Goal: Book appointment/travel/reservation

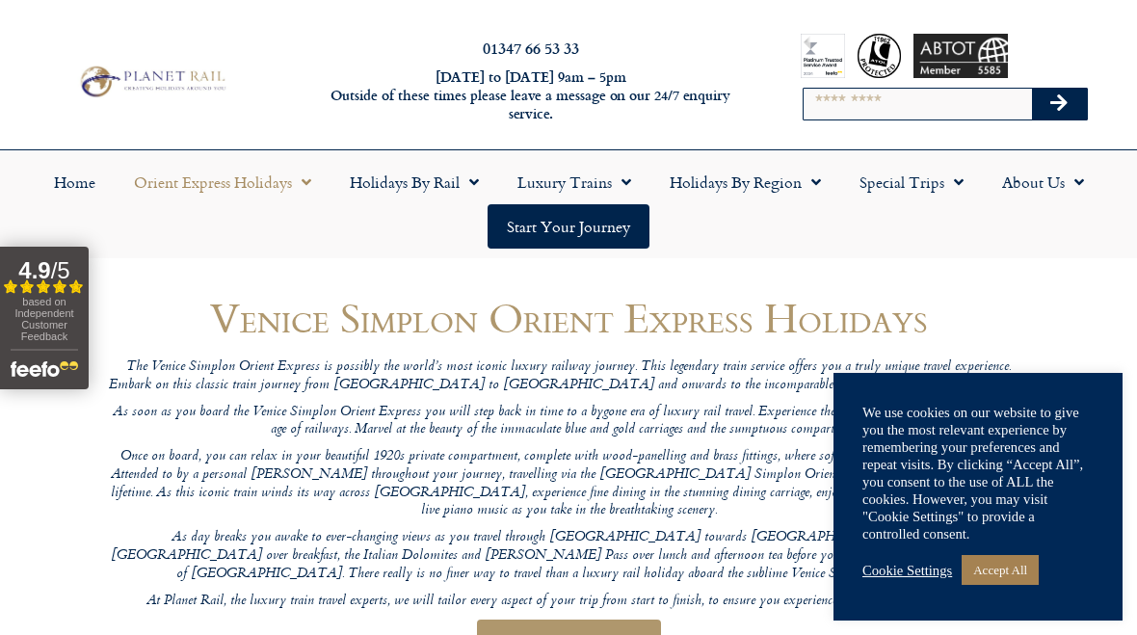
click at [1028, 568] on link "Accept All" at bounding box center [999, 570] width 77 height 30
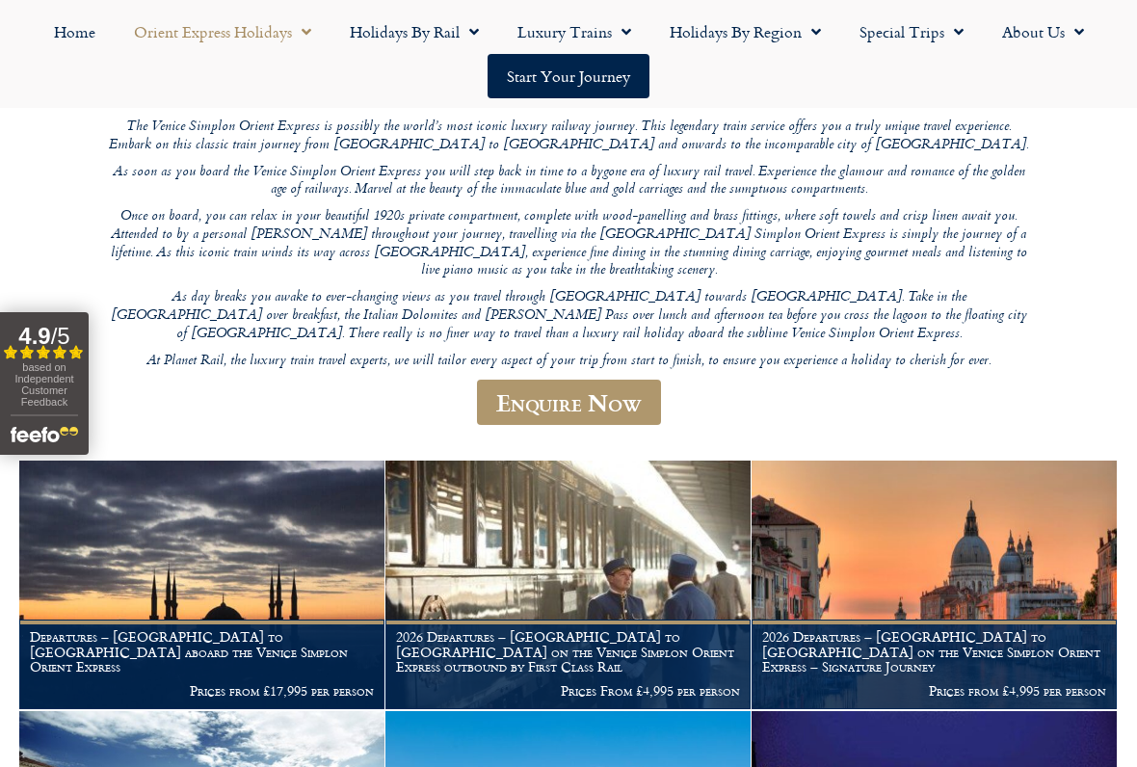
scroll to position [249, 0]
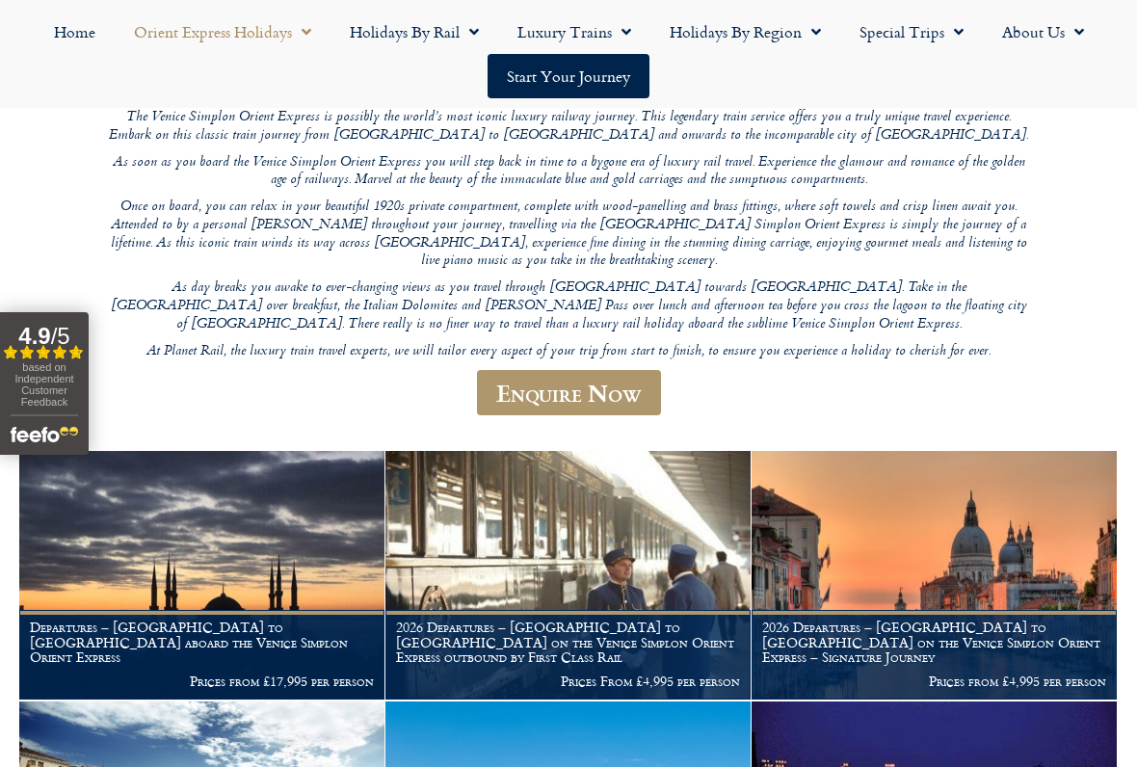
click at [588, 370] on link "Enquire Now" at bounding box center [569, 392] width 184 height 45
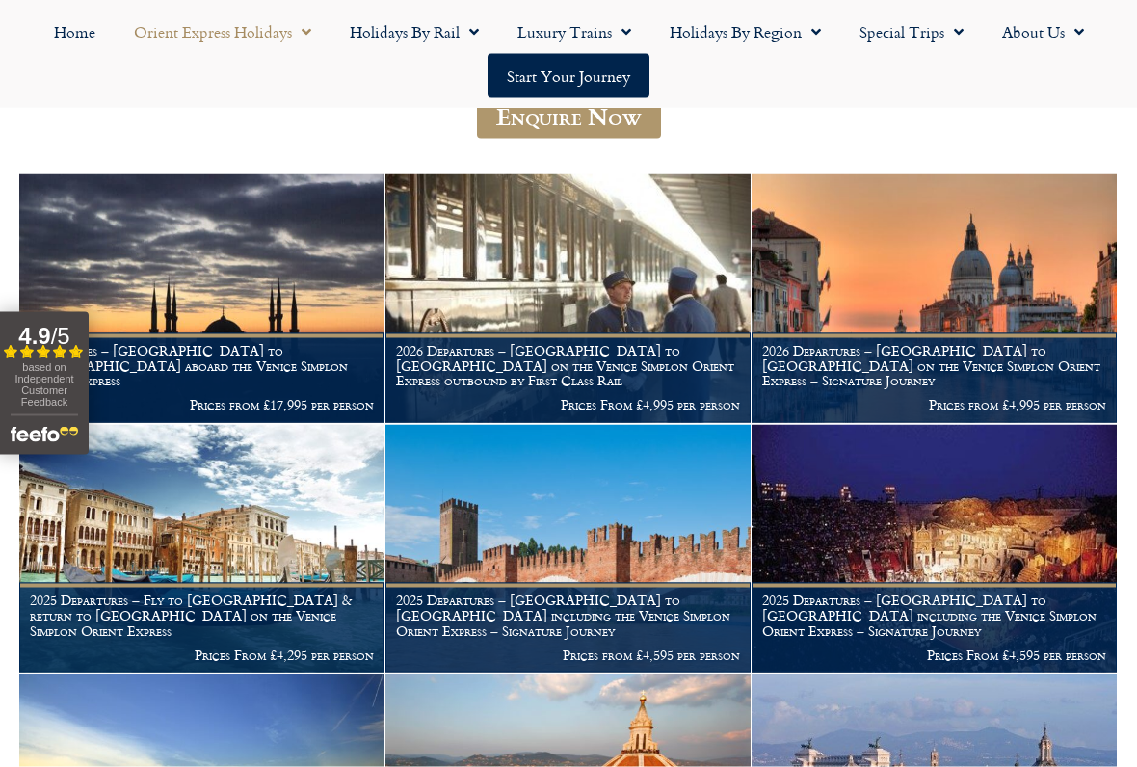
scroll to position [527, 0]
click at [636, 332] on figcaption "2026 Departures – Venice to London on the Venice Simplon Orient Express outboun…" at bounding box center [567, 377] width 365 height 90
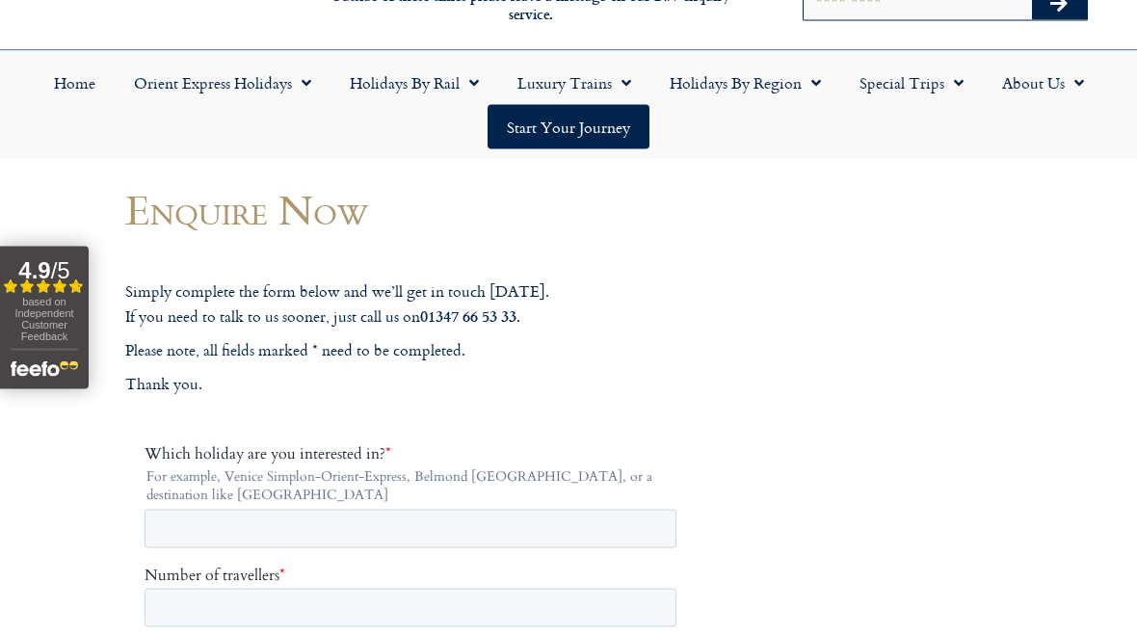
scroll to position [61, 0]
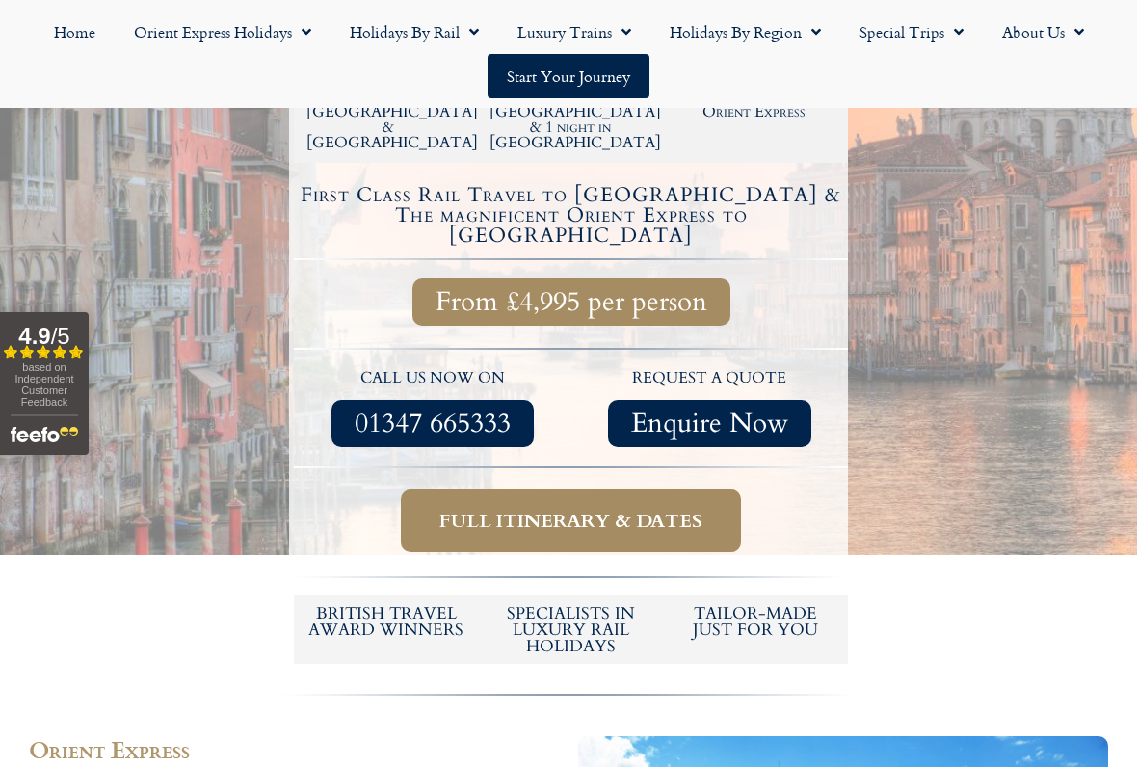
scroll to position [599, 0]
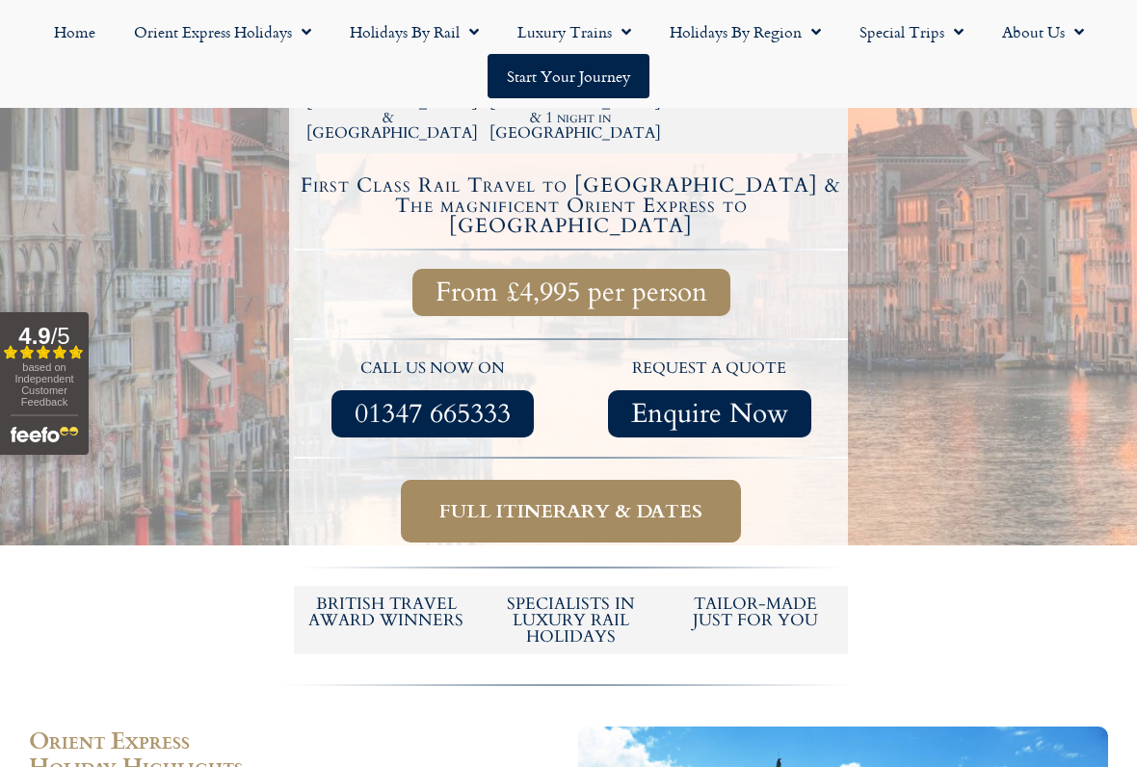
click at [603, 499] on span "Full itinerary & dates" at bounding box center [570, 511] width 263 height 24
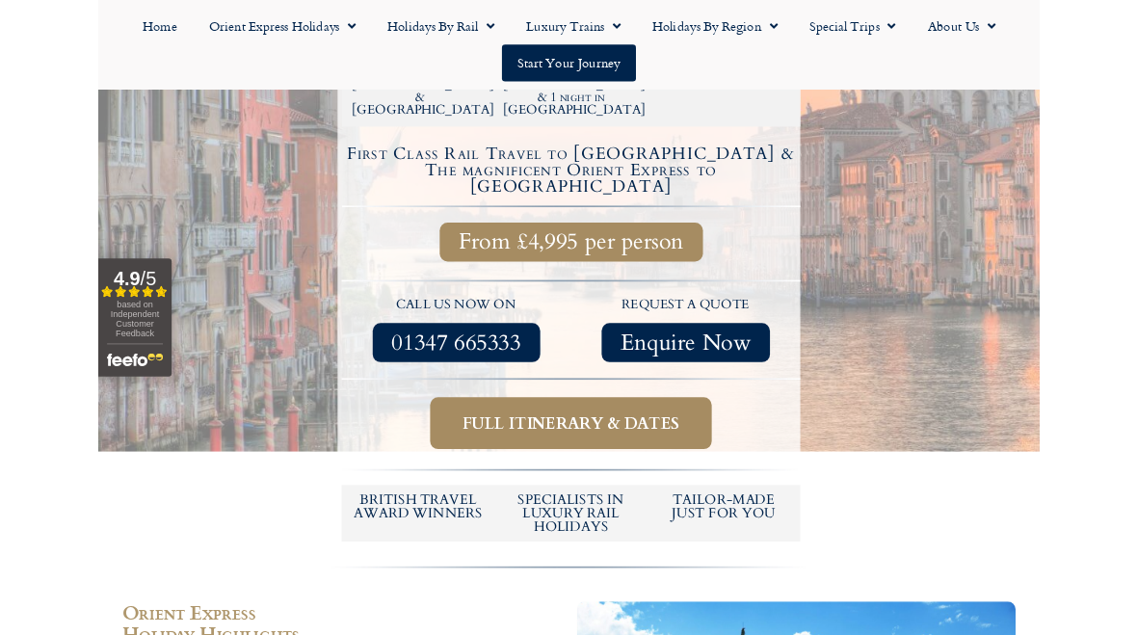
scroll to position [654, 0]
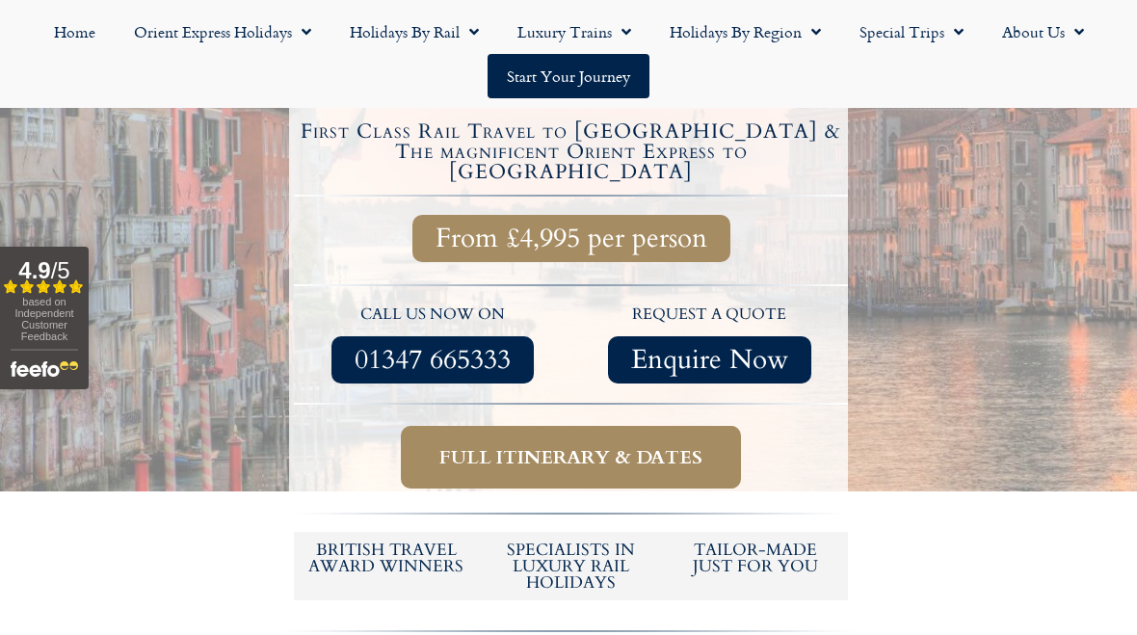
click at [603, 445] on span "Full itinerary & dates" at bounding box center [570, 457] width 263 height 24
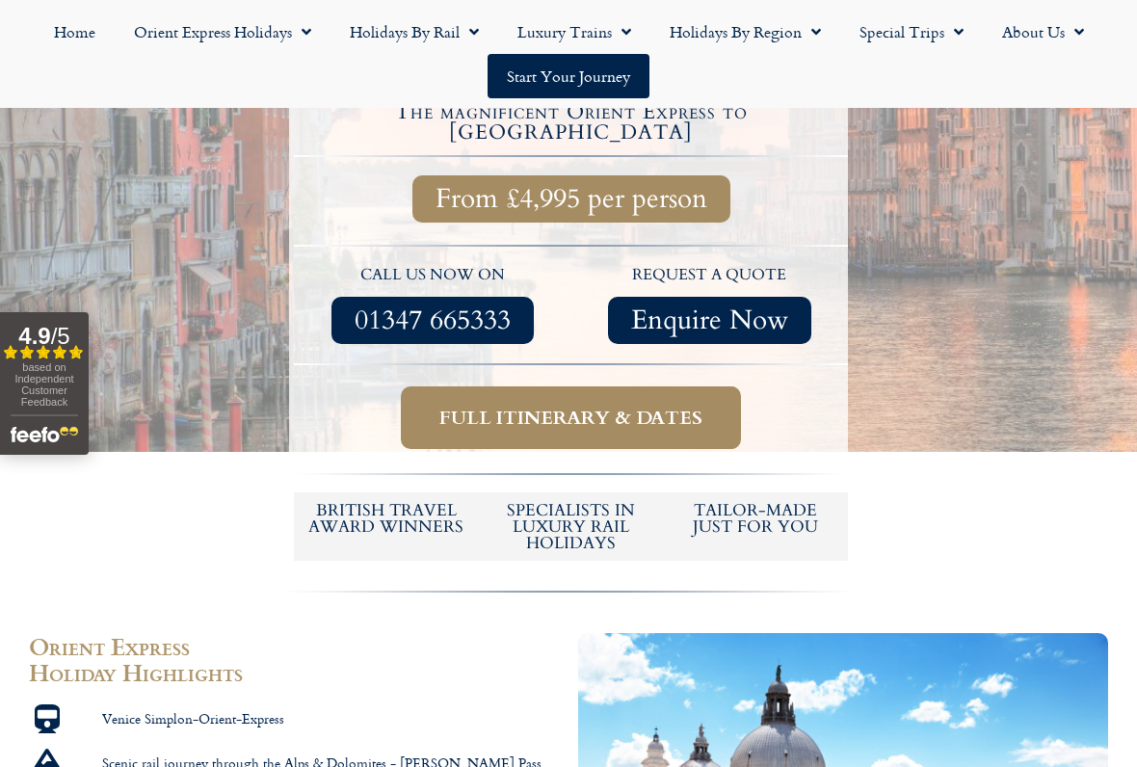
click at [588, 406] on span "Full itinerary & dates" at bounding box center [570, 418] width 263 height 24
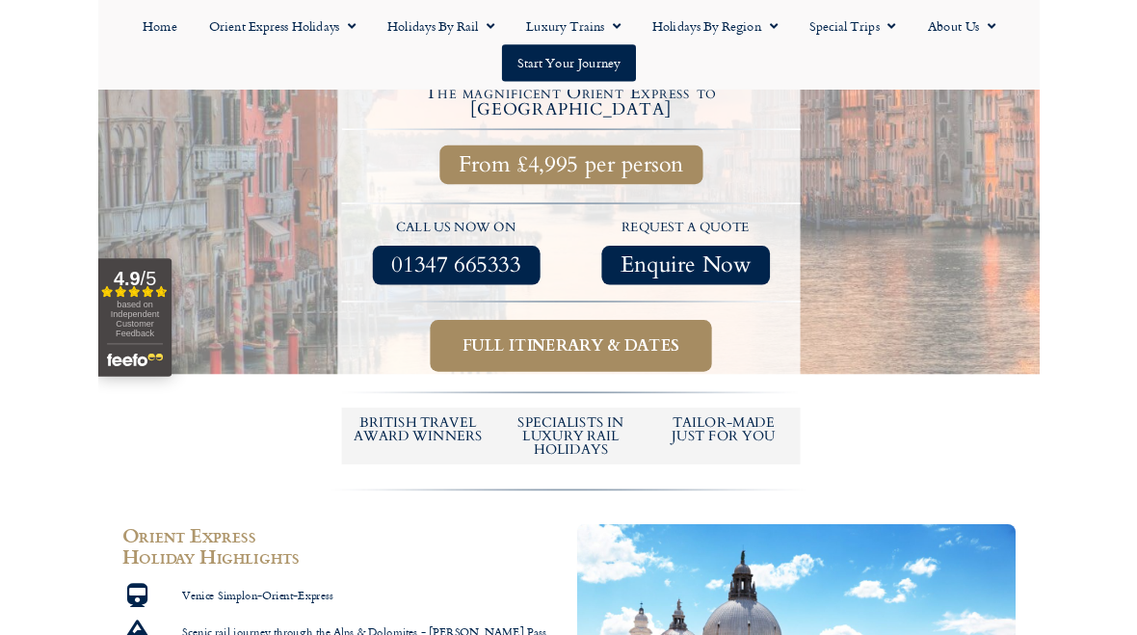
scroll to position [748, 0]
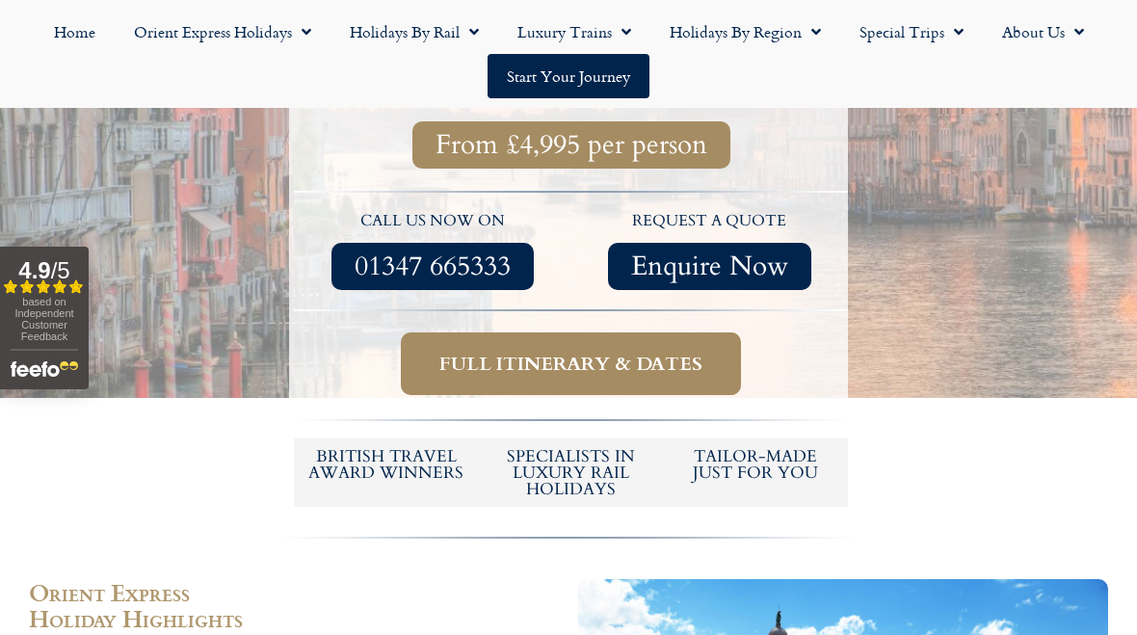
click at [638, 352] on span "Full itinerary & dates" at bounding box center [570, 364] width 263 height 24
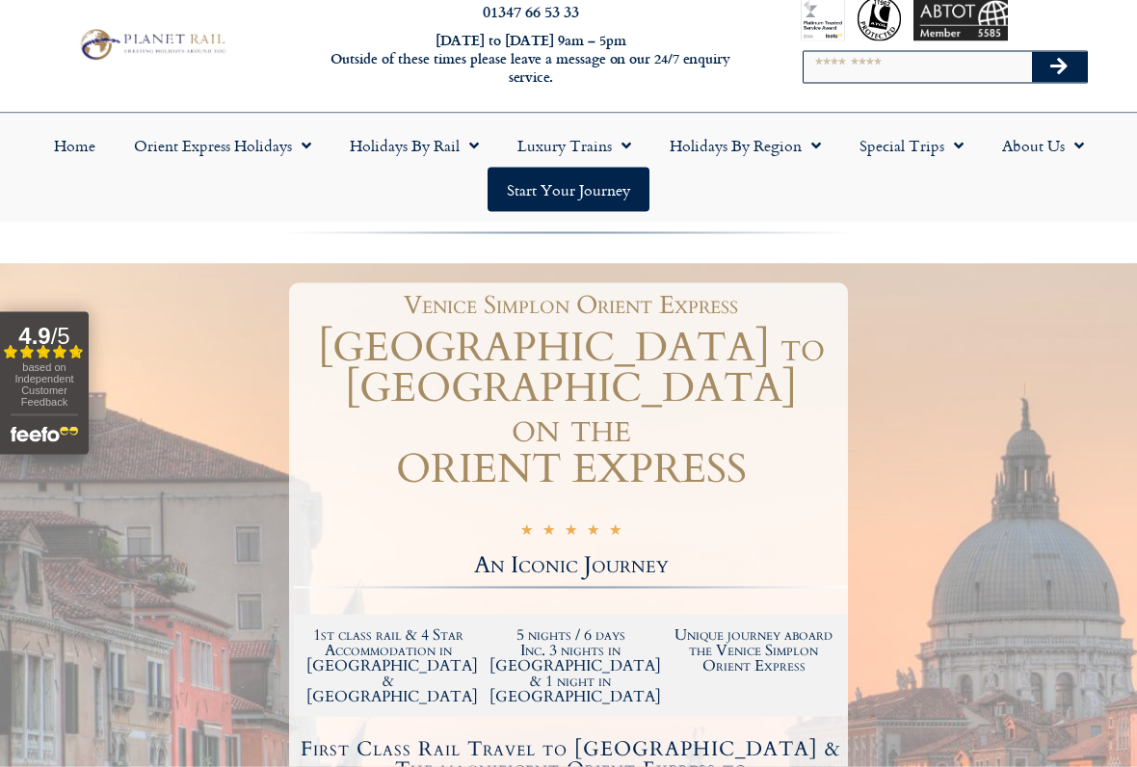
scroll to position [38, 0]
click at [295, 143] on span "Menu" at bounding box center [301, 144] width 19 height 35
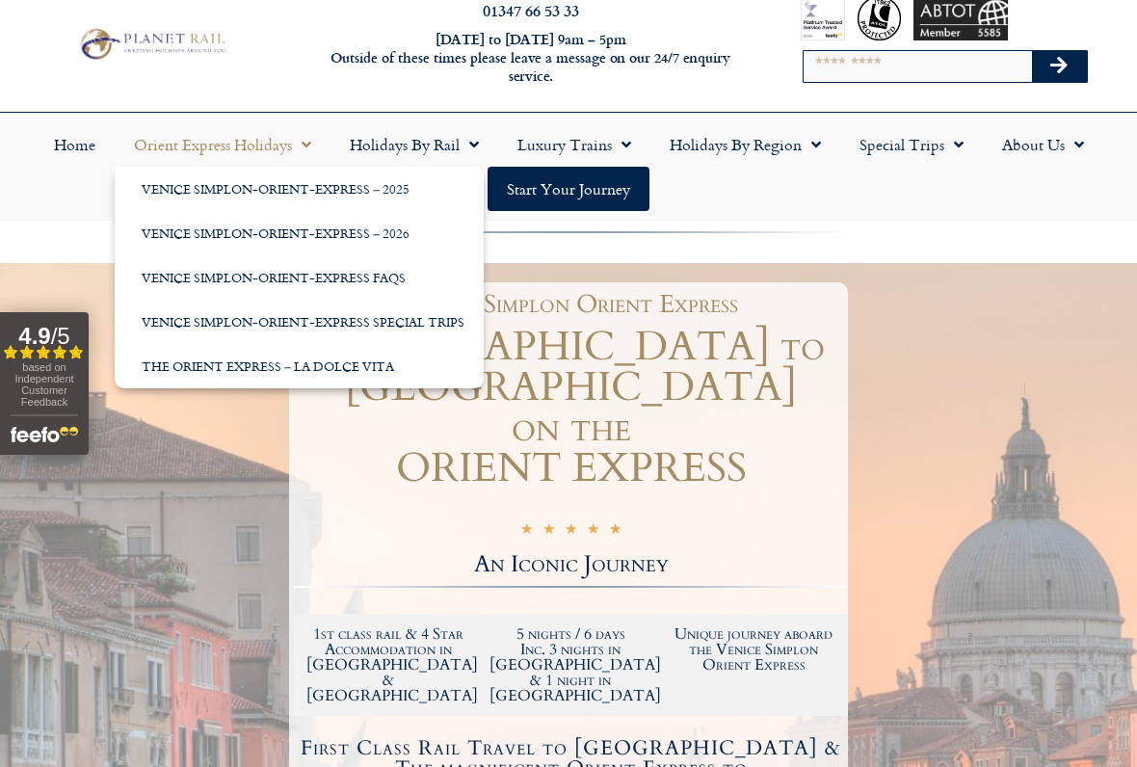
click at [333, 223] on link "Venice Simplon-Orient-Express – 2026" at bounding box center [299, 233] width 369 height 44
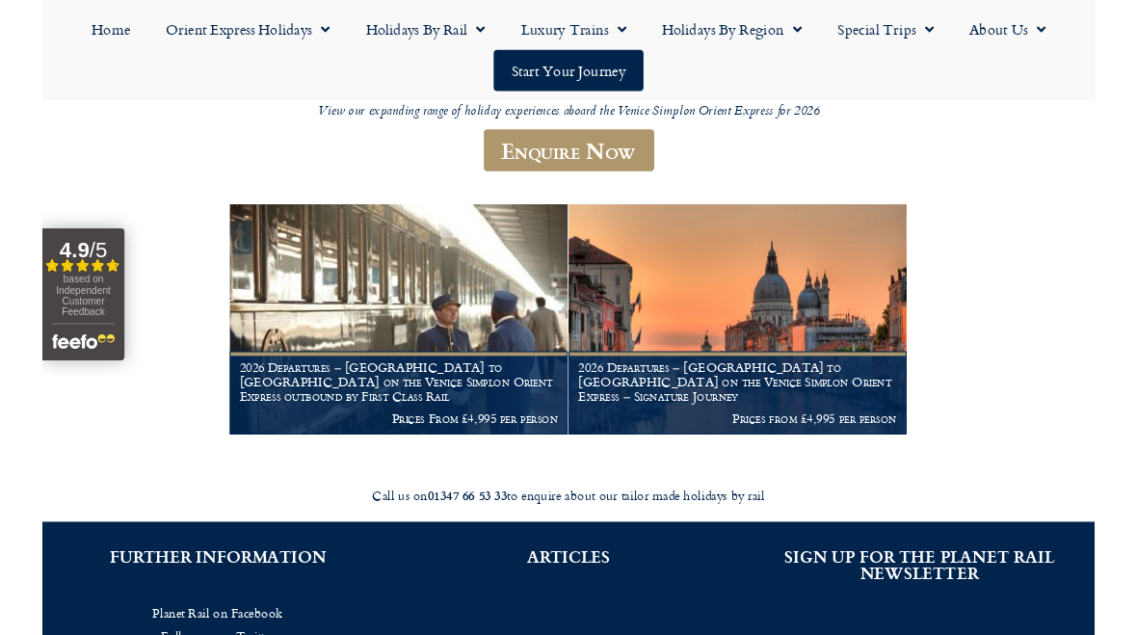
scroll to position [245, 0]
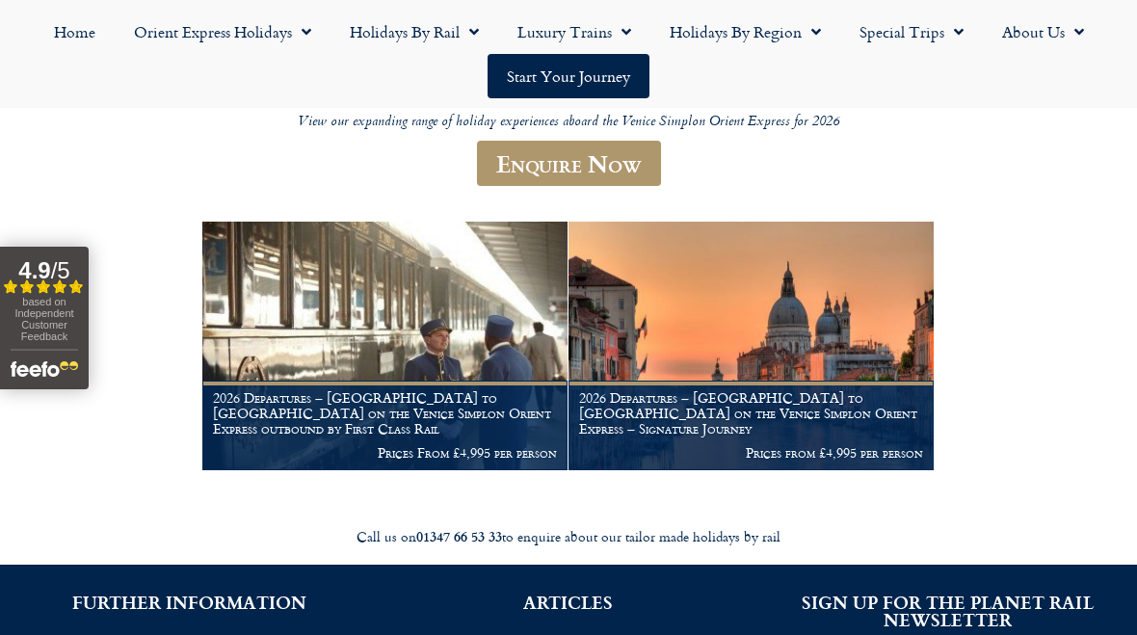
click at [458, 395] on h1 "2026 Departures – Venice to London on the Venice Simplon Orient Express outboun…" at bounding box center [385, 412] width 344 height 45
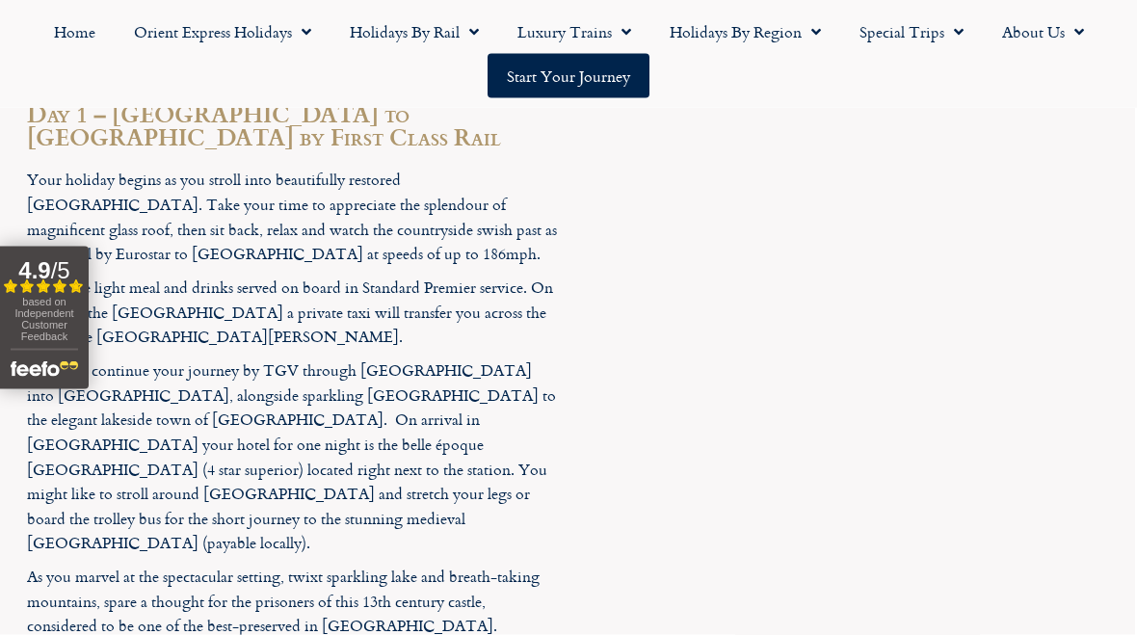
scroll to position [3060, 2]
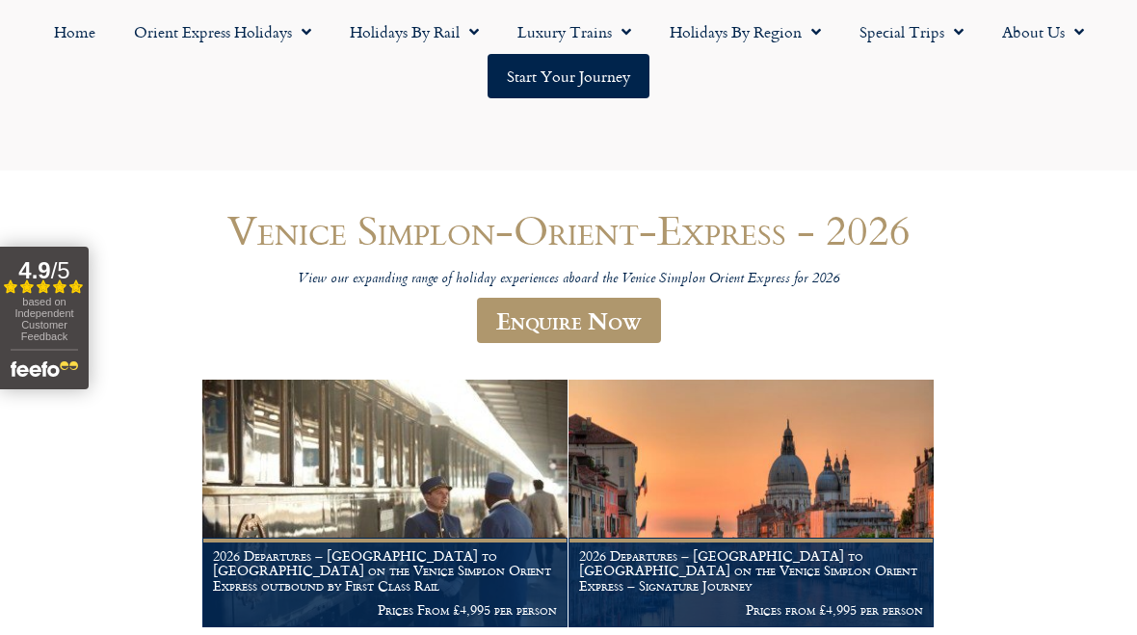
scroll to position [245, 0]
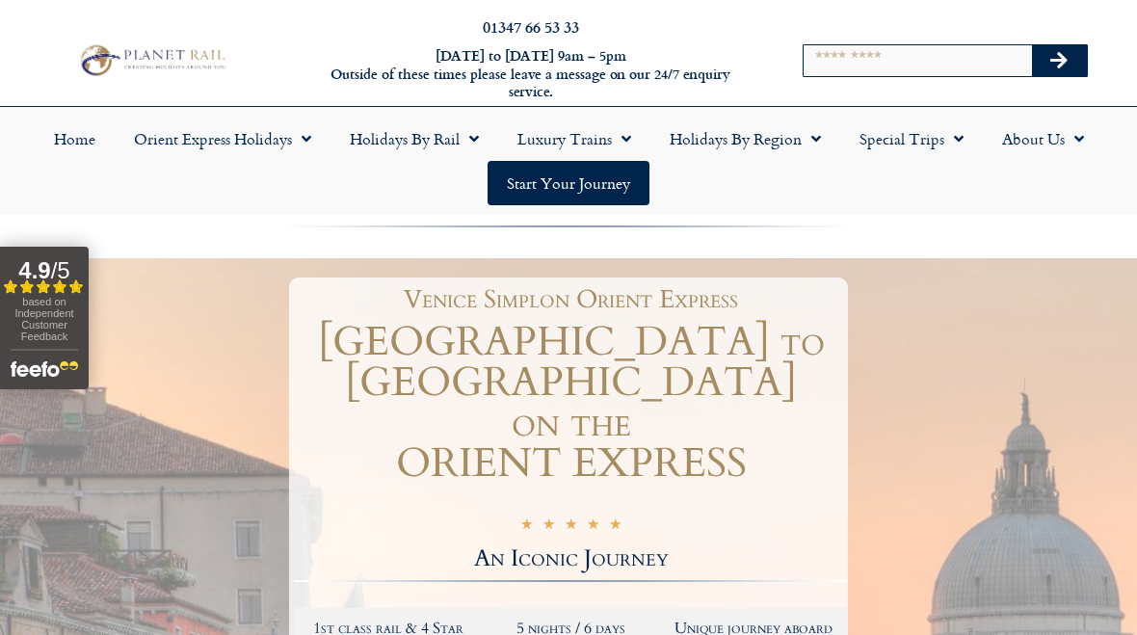
scroll to position [92, 0]
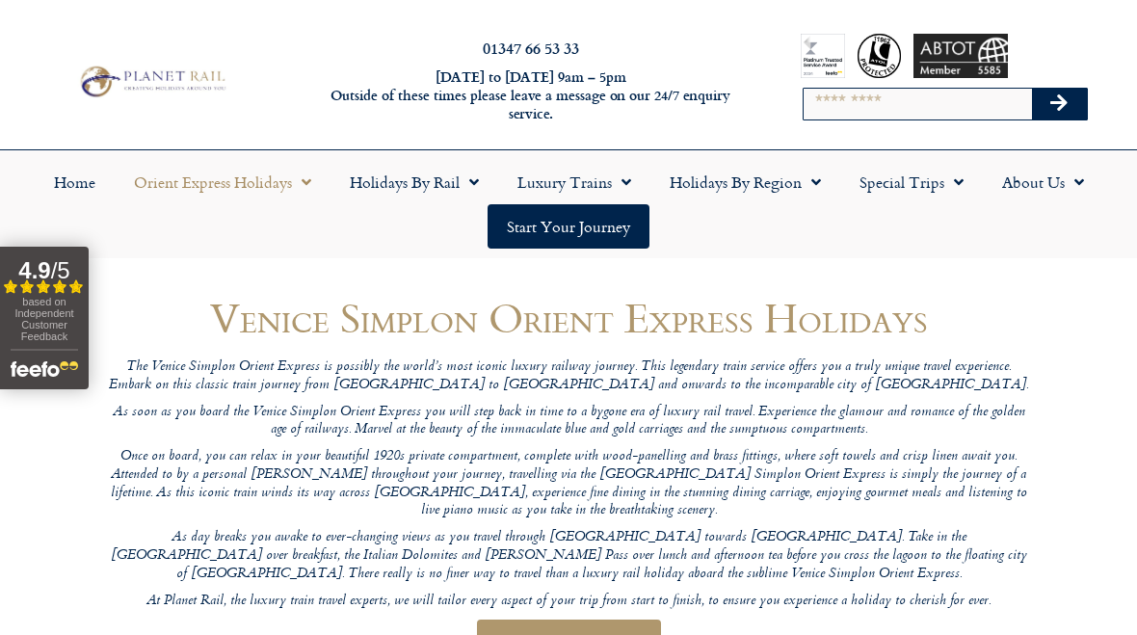
click at [297, 172] on span "Menu" at bounding box center [301, 182] width 19 height 35
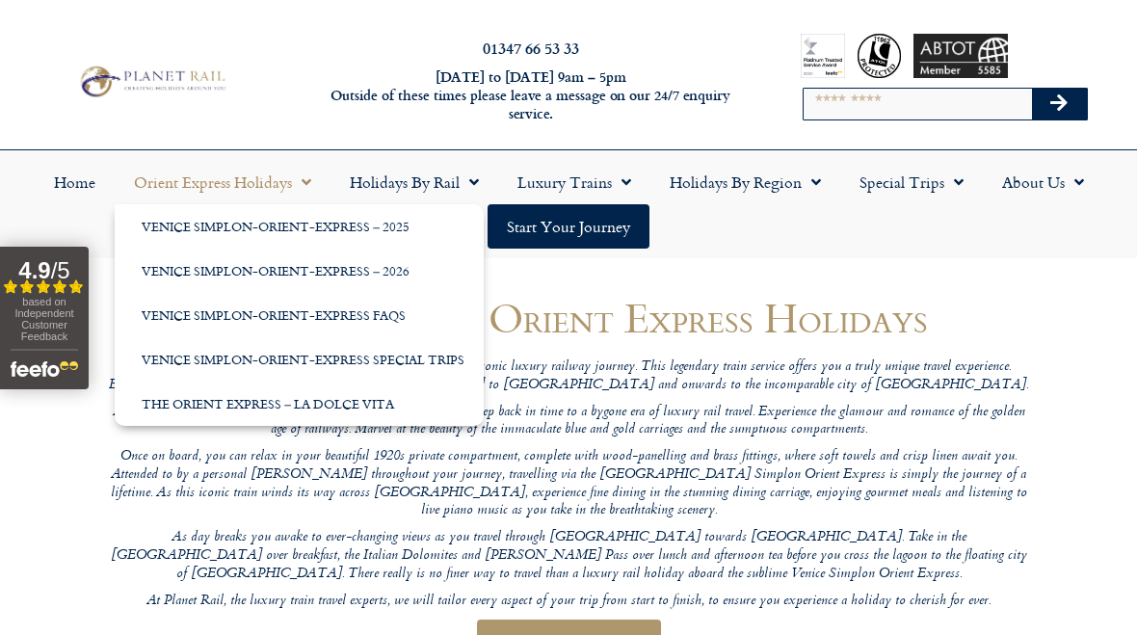
click at [326, 276] on link "Venice Simplon-Orient-Express – 2026" at bounding box center [299, 271] width 369 height 44
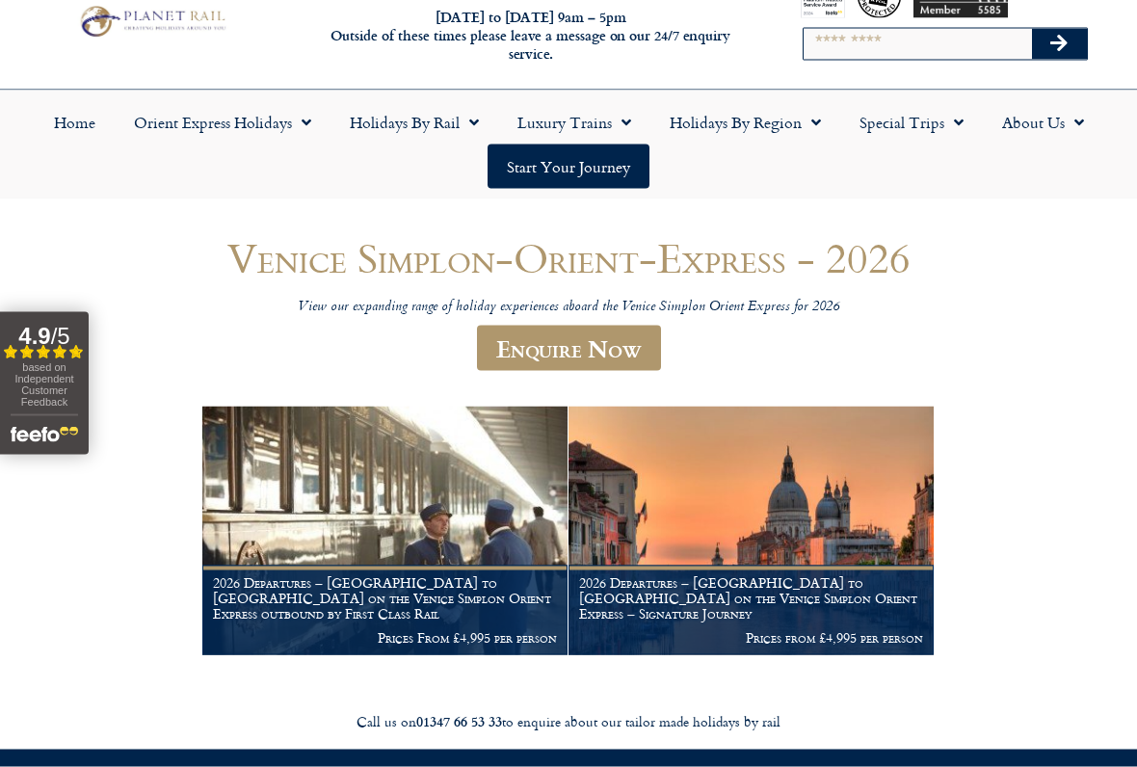
scroll to position [62, 0]
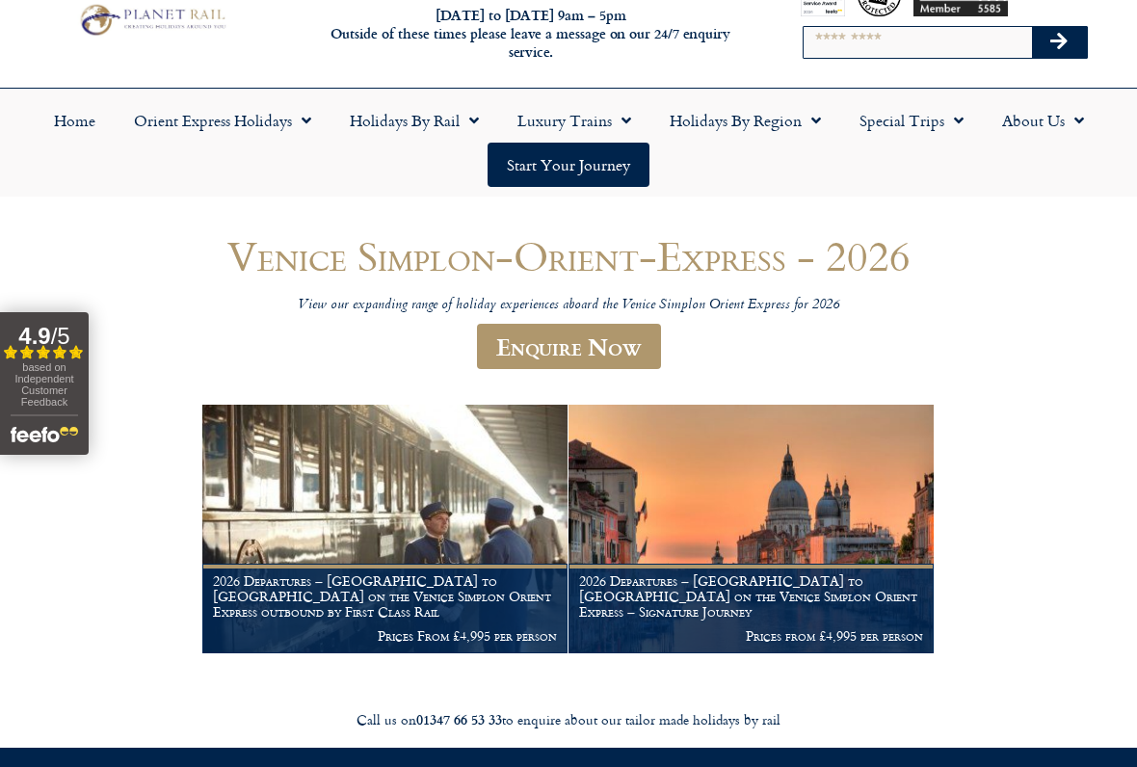
click at [792, 547] on img at bounding box center [750, 529] width 365 height 249
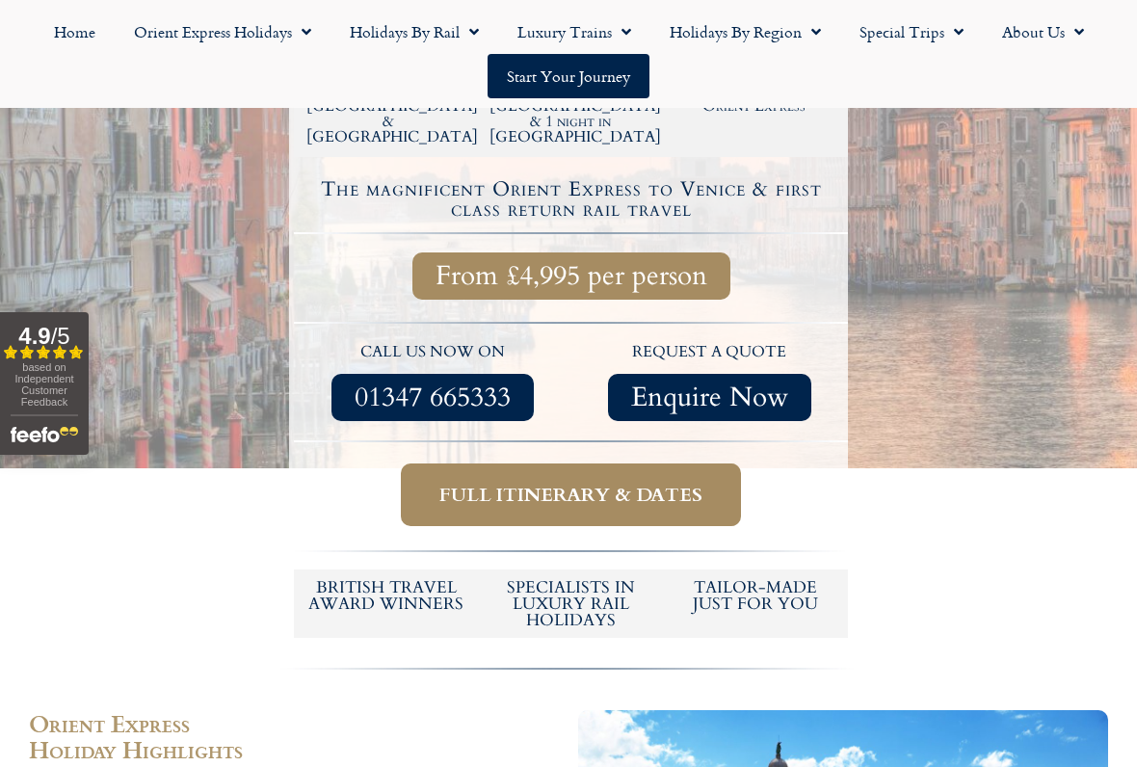
click at [598, 483] on span "Full itinerary & dates" at bounding box center [570, 495] width 263 height 24
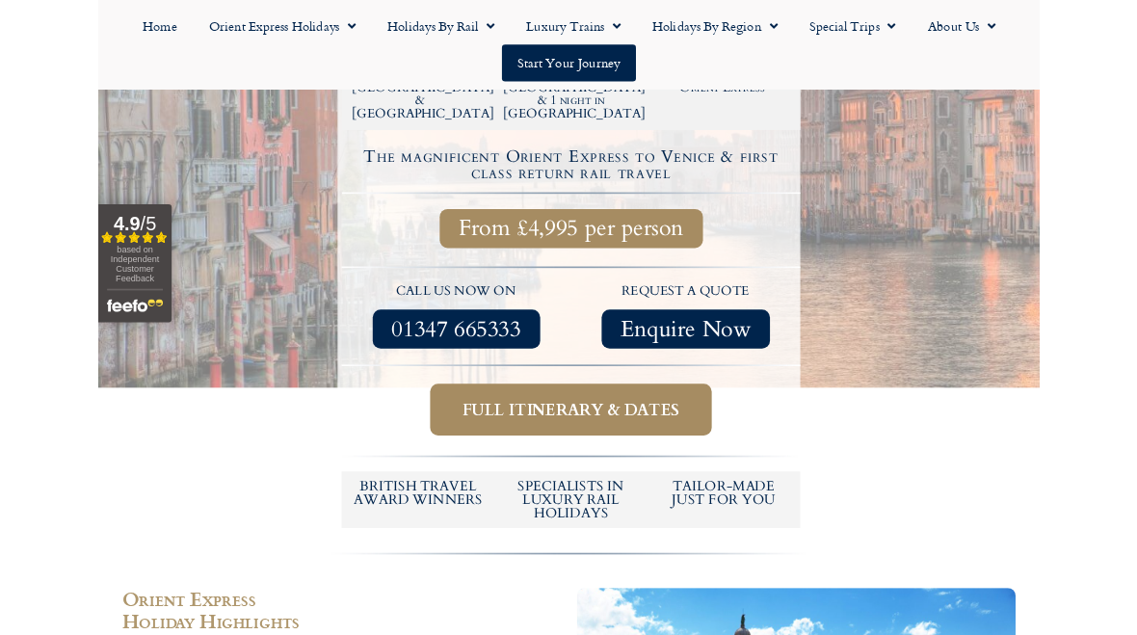
scroll to position [731, 0]
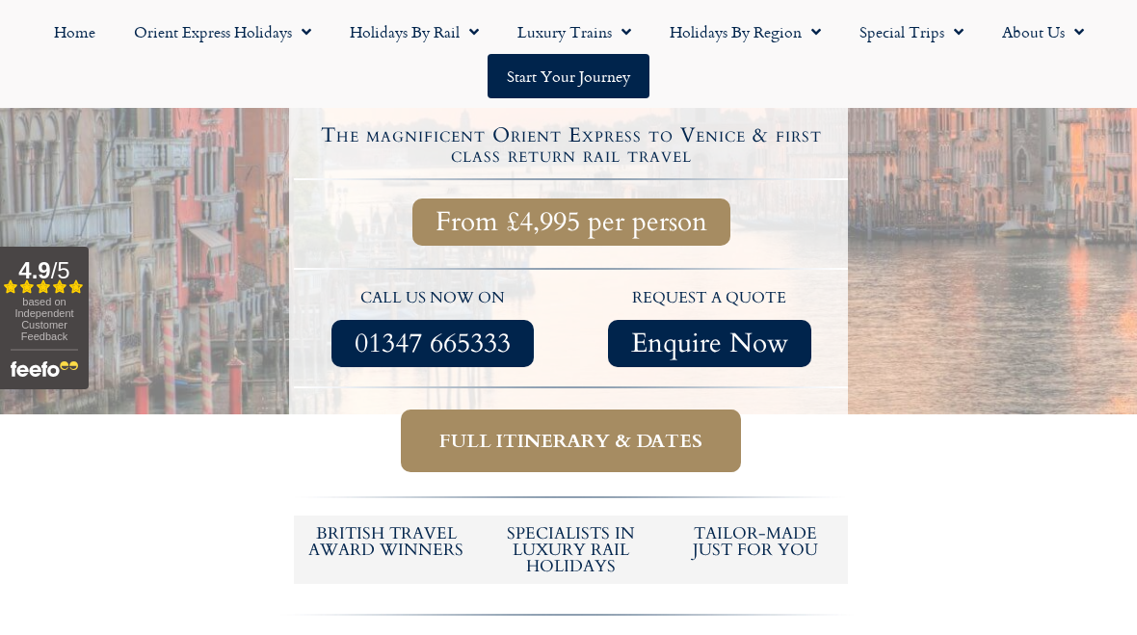
click at [630, 429] on span "Full itinerary & dates" at bounding box center [570, 441] width 263 height 24
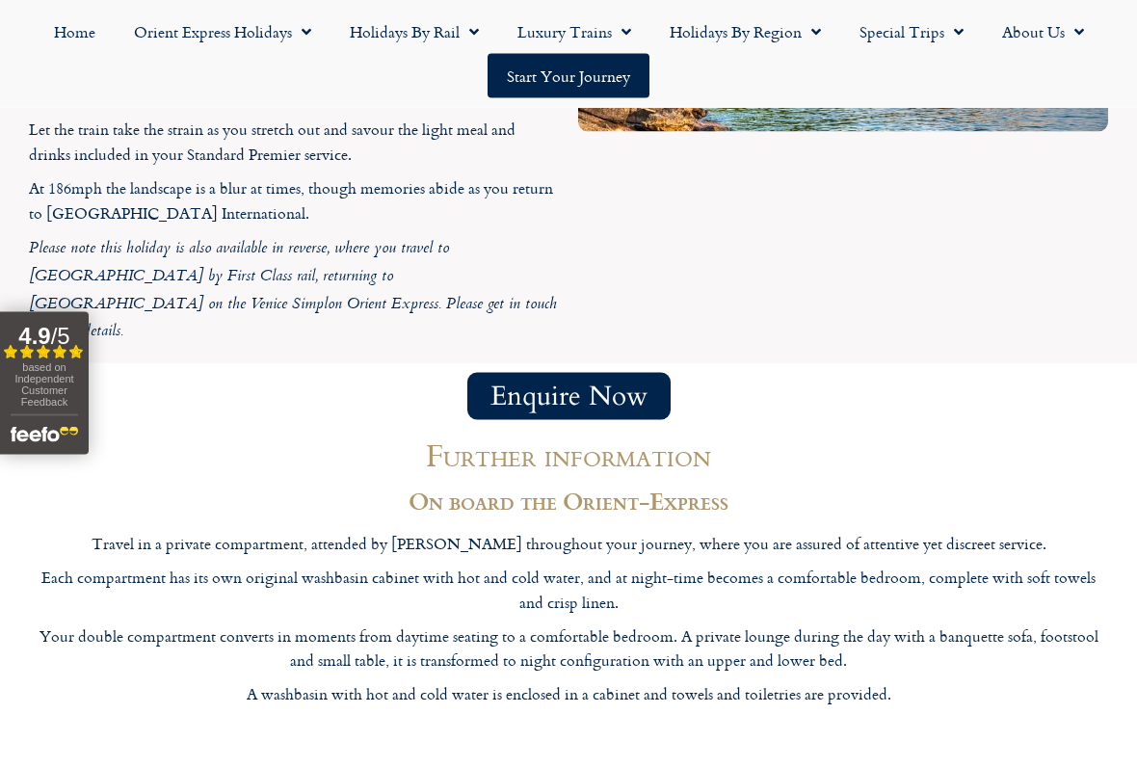
scroll to position [5549, 0]
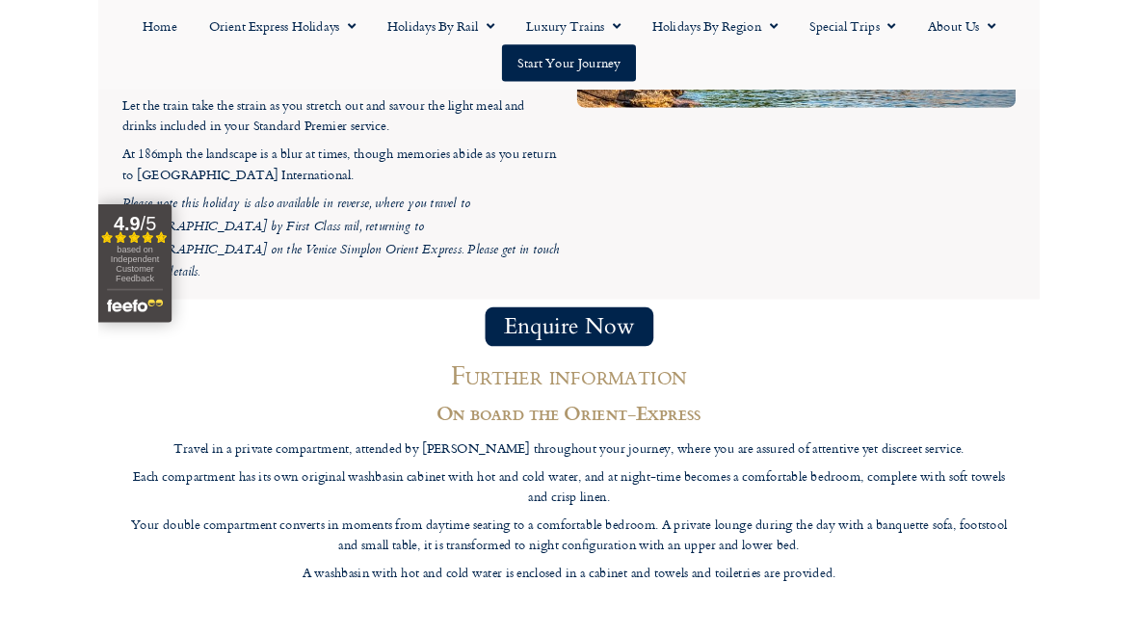
scroll to position [5603, 0]
